Goal: Find specific page/section: Find specific page/section

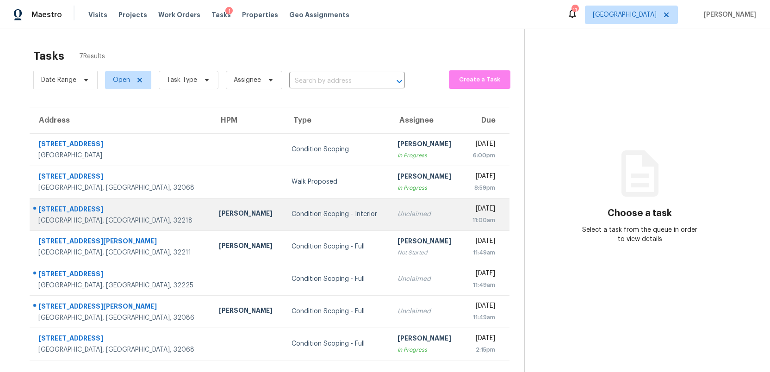
scroll to position [29, 0]
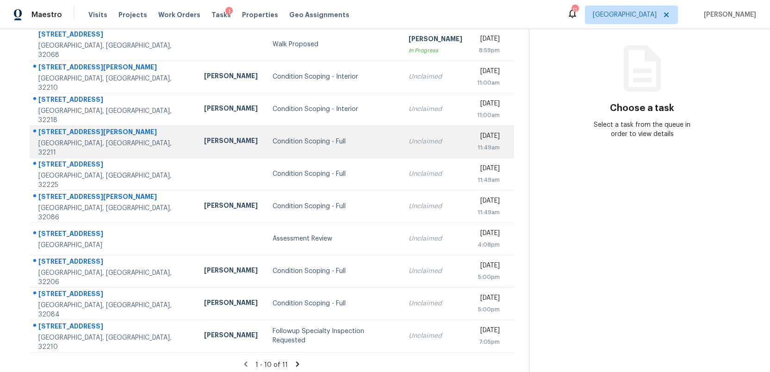
scroll to position [110, 0]
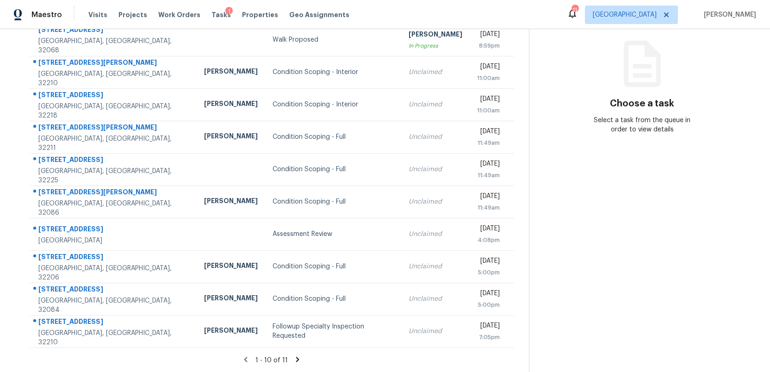
click at [296, 358] on icon at bounding box center [297, 359] width 3 height 5
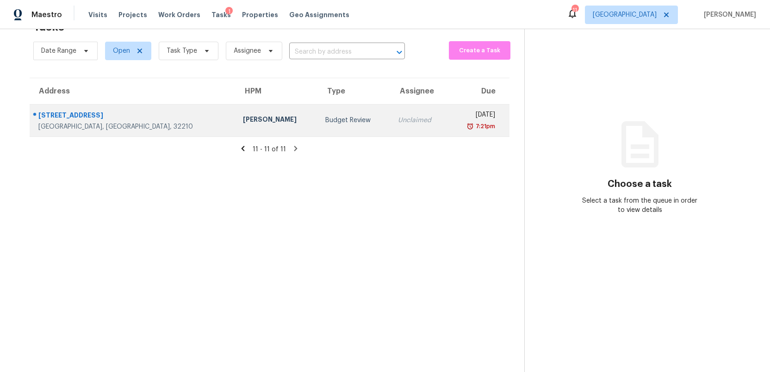
click at [325, 124] on div "Budget Review" at bounding box center [354, 120] width 58 height 9
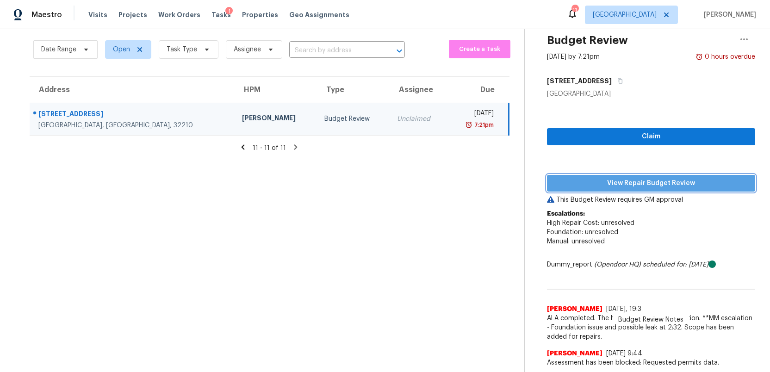
click at [637, 185] on span "View Repair Budget Review" at bounding box center [650, 184] width 193 height 12
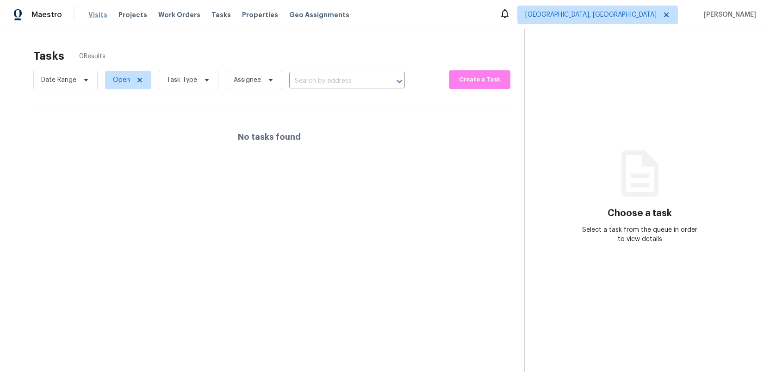
click at [93, 15] on span "Visits" at bounding box center [97, 14] width 19 height 9
